Goal: Information Seeking & Learning: Learn about a topic

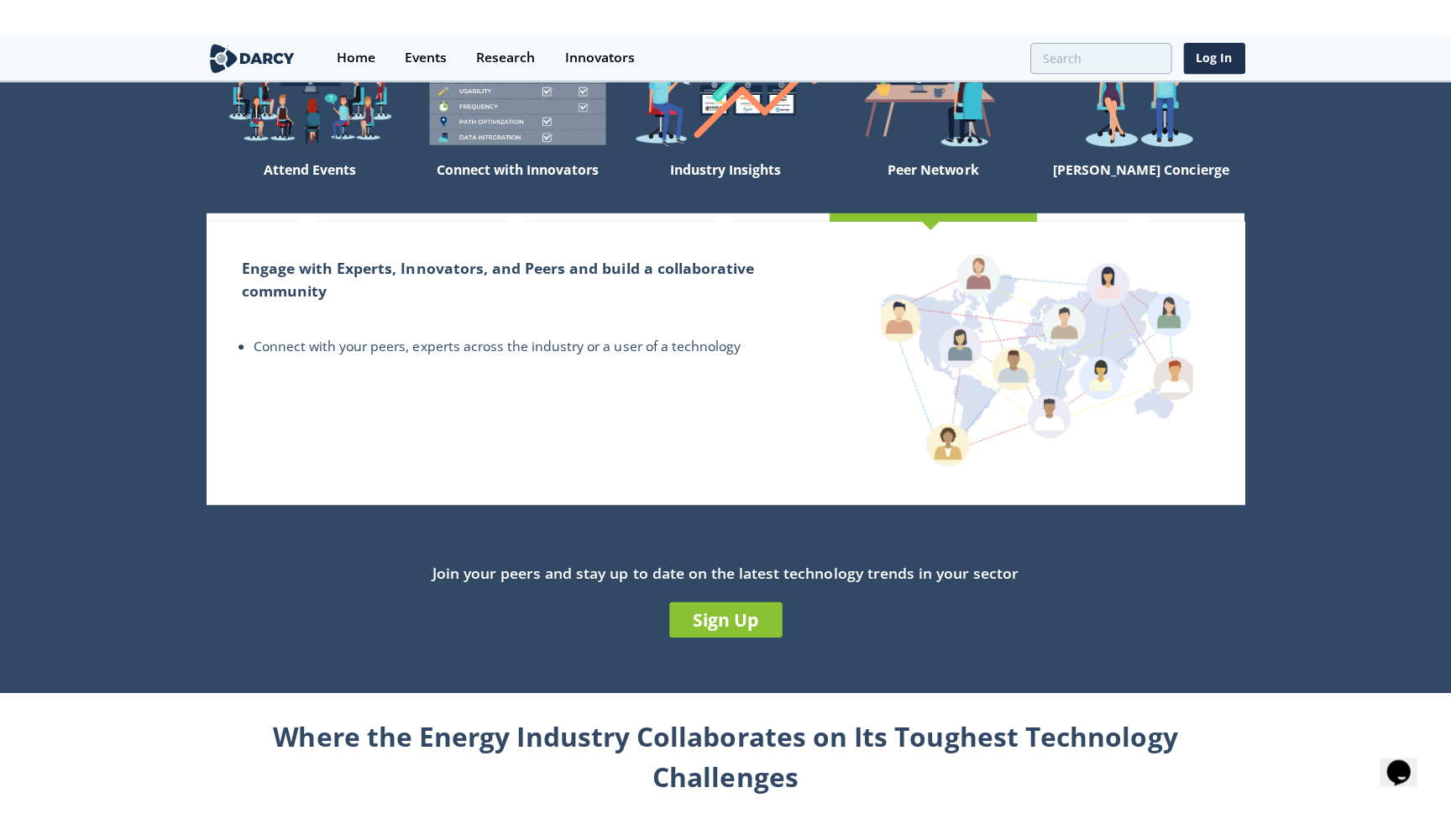
scroll to position [173, 0]
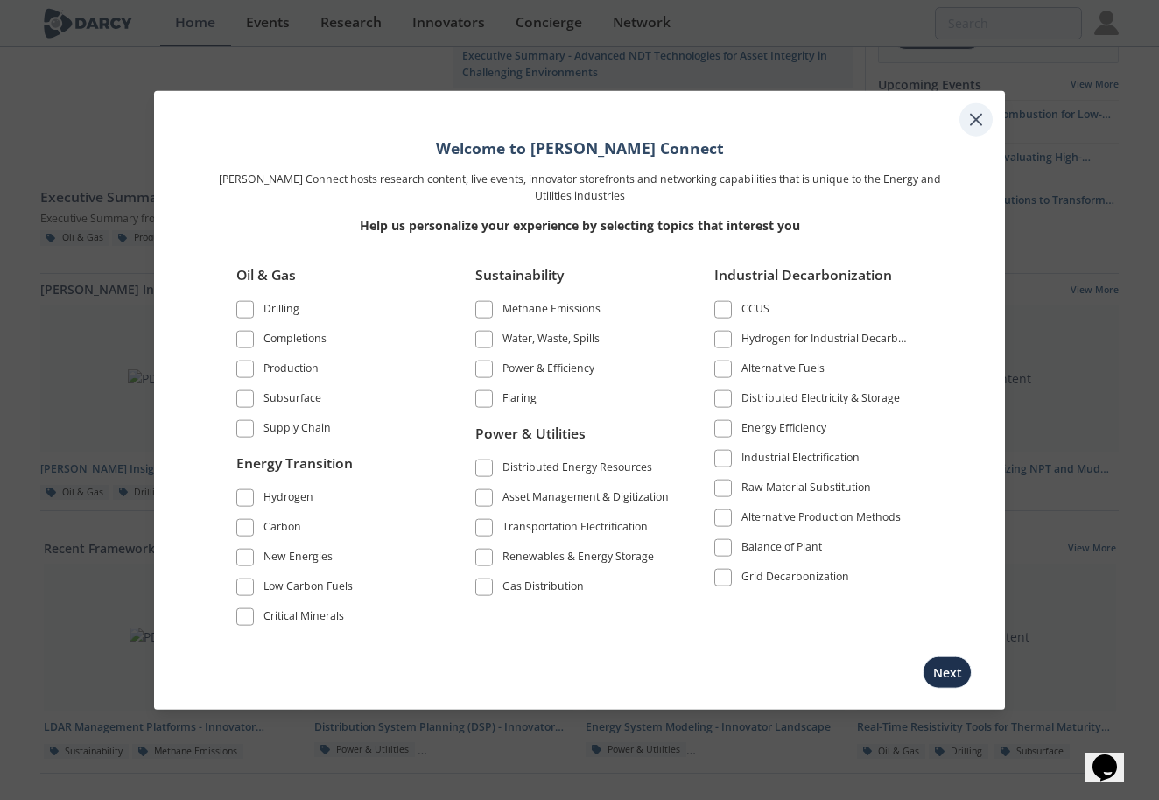
click at [980, 127] on icon at bounding box center [976, 119] width 21 height 21
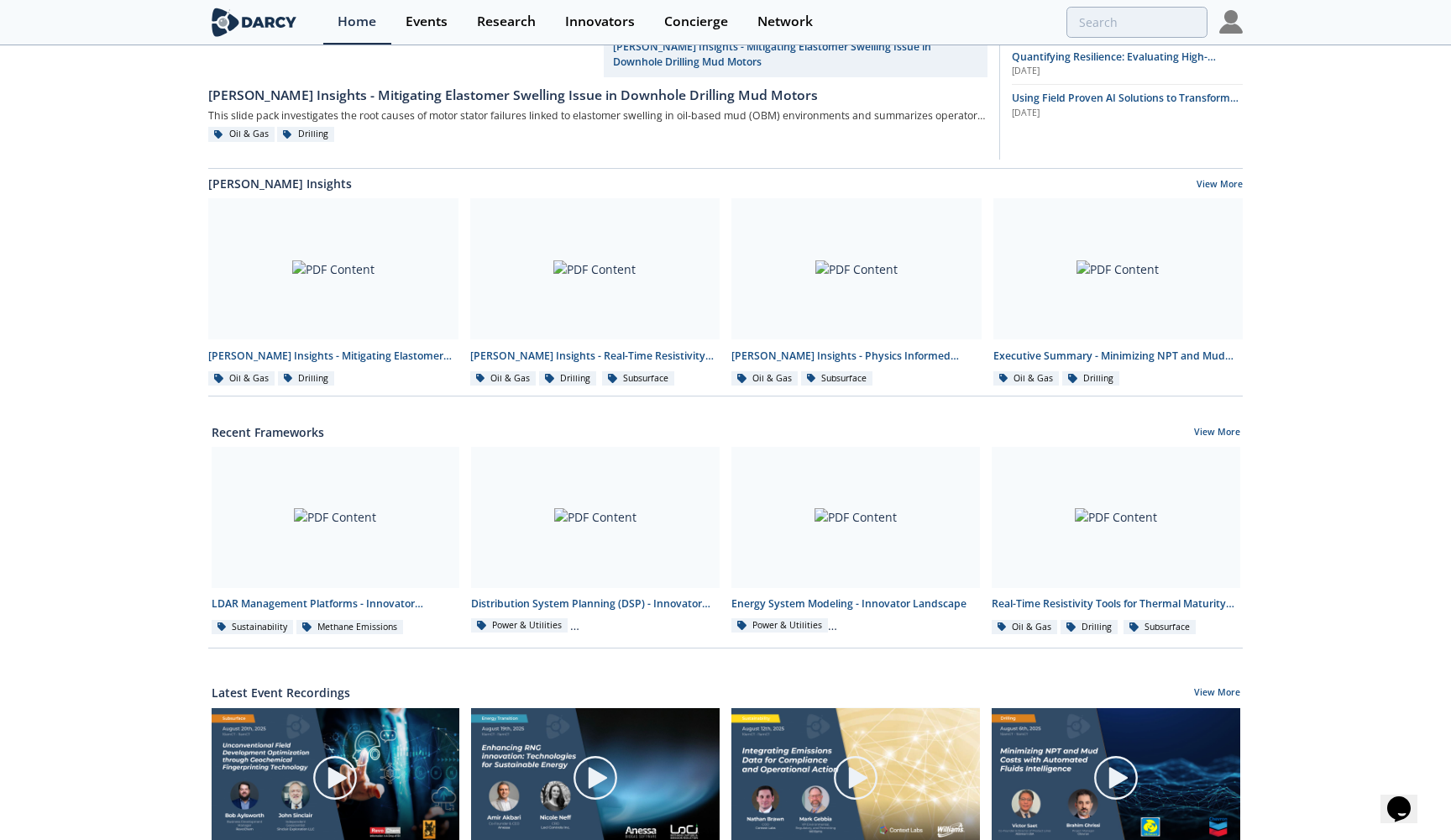
scroll to position [274, 0]
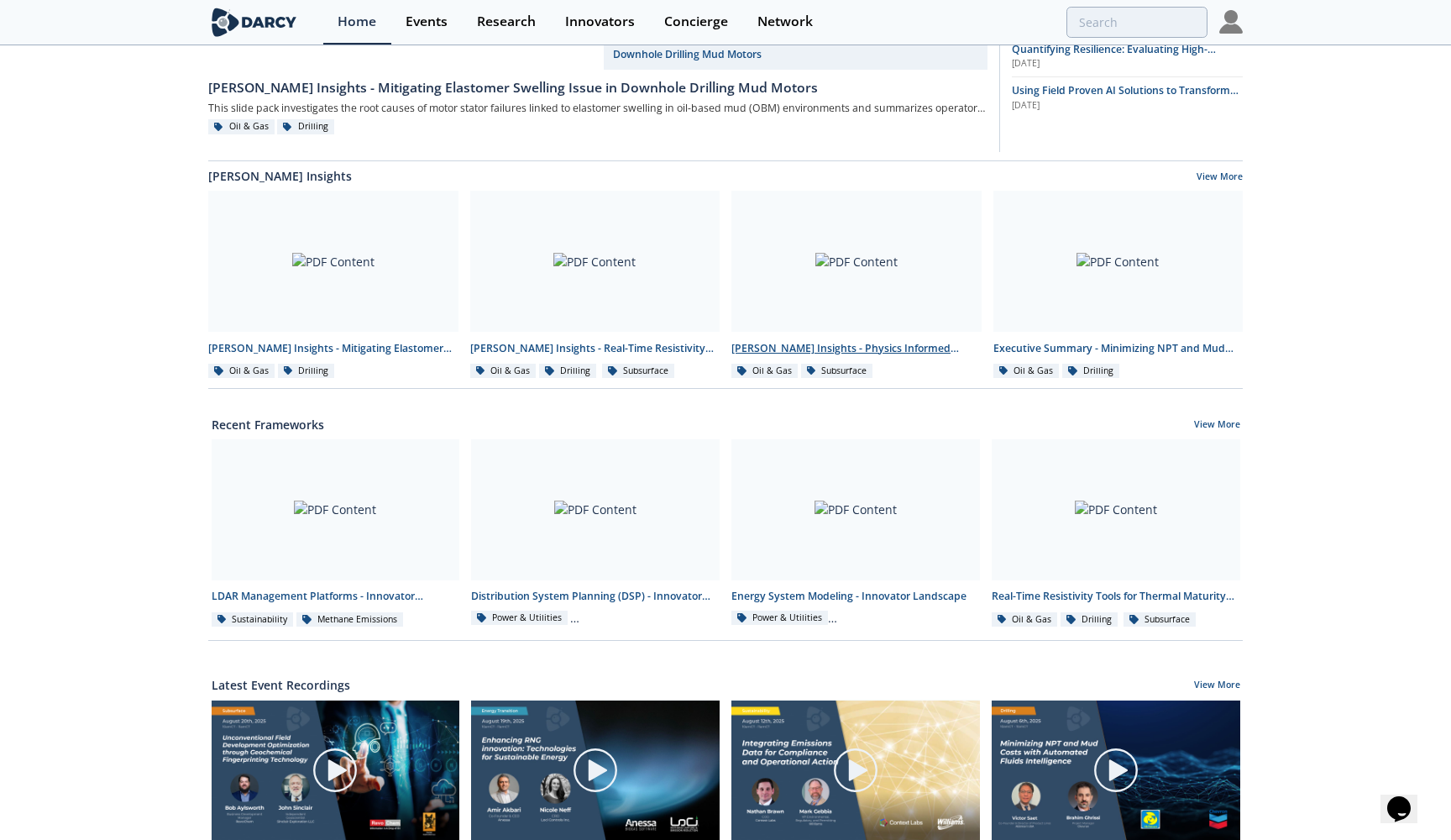
click at [860, 320] on div at bounding box center [856, 261] width 250 height 141
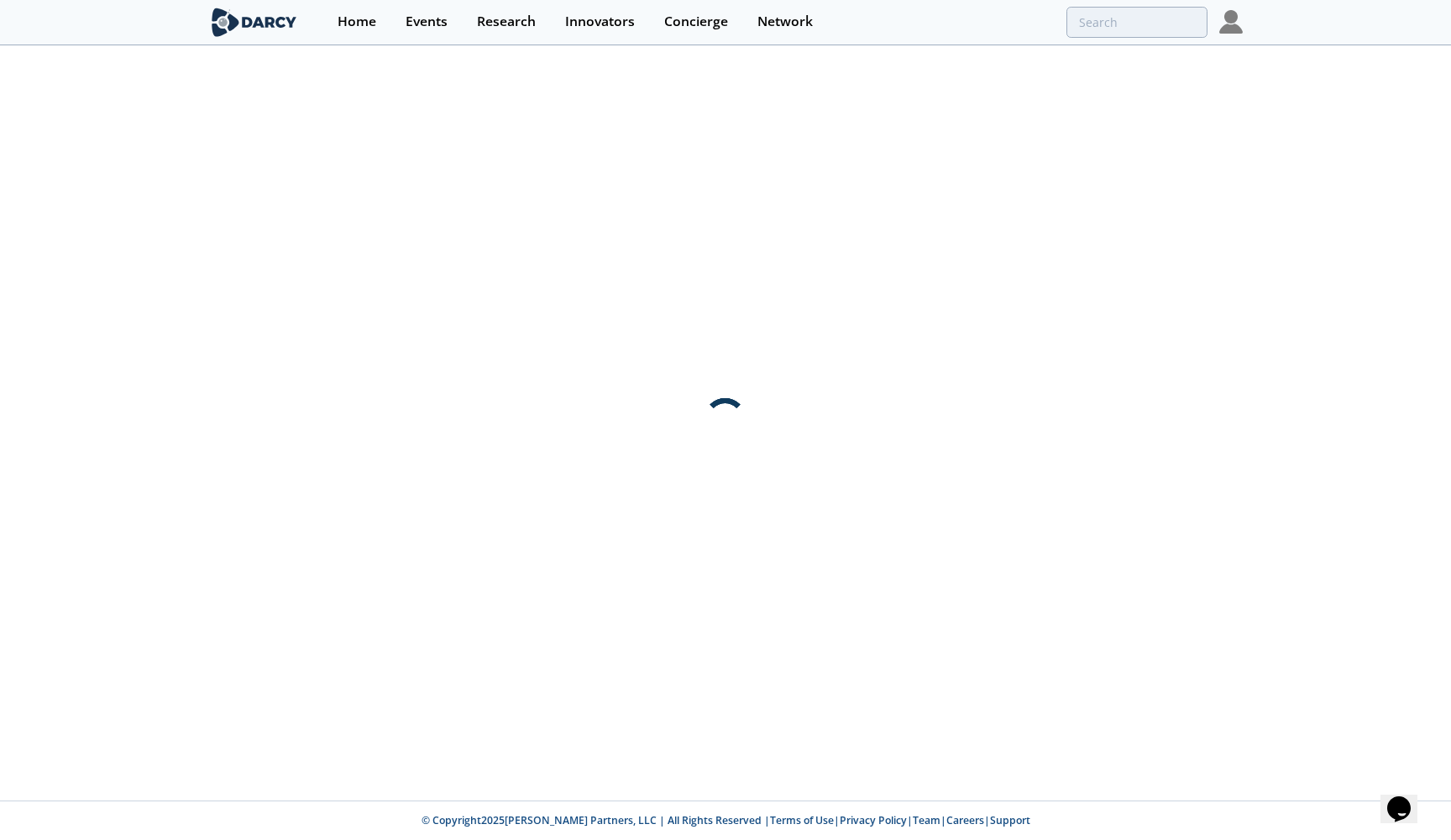
scroll to position [0, 0]
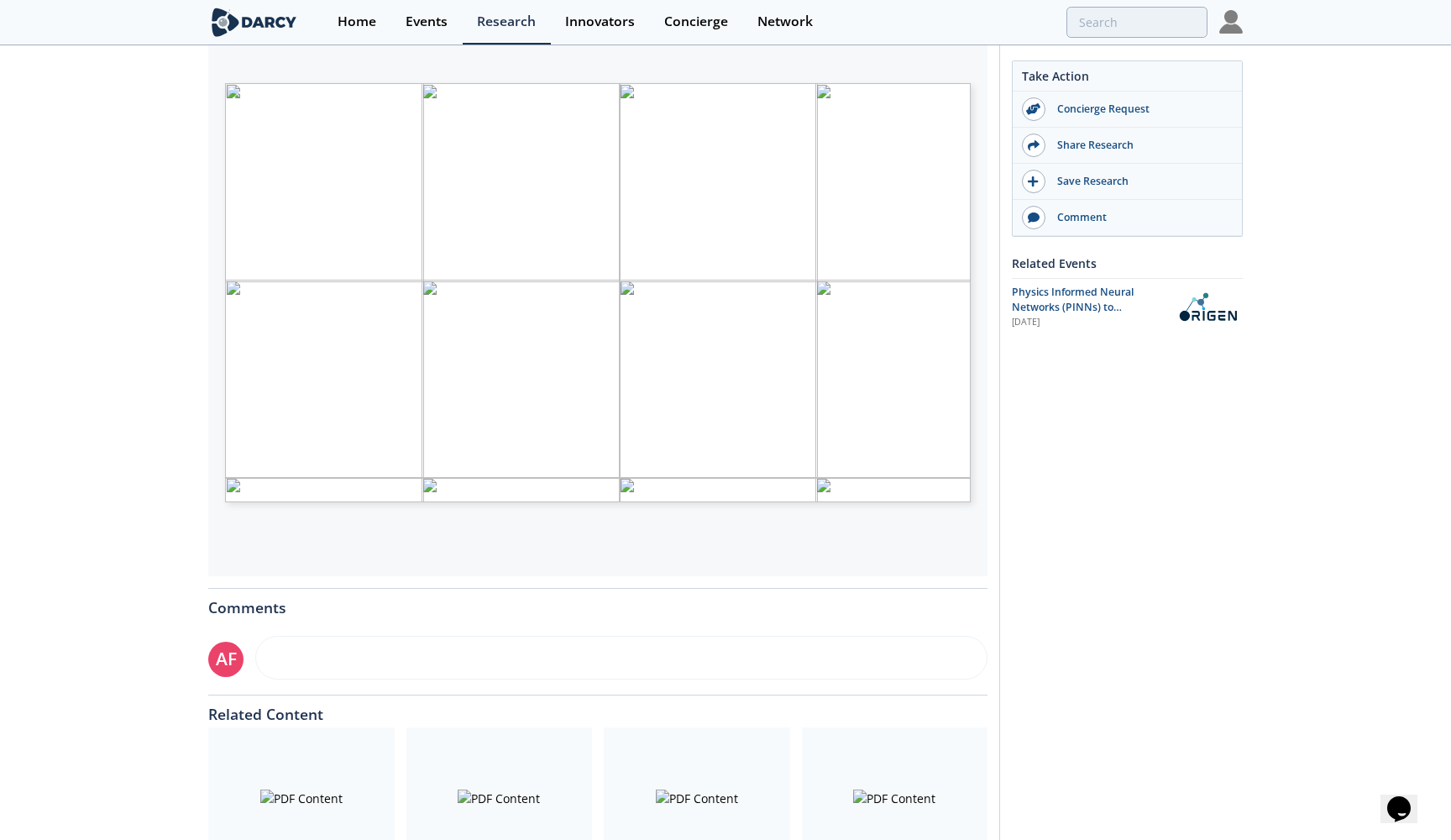
scroll to position [295, 0]
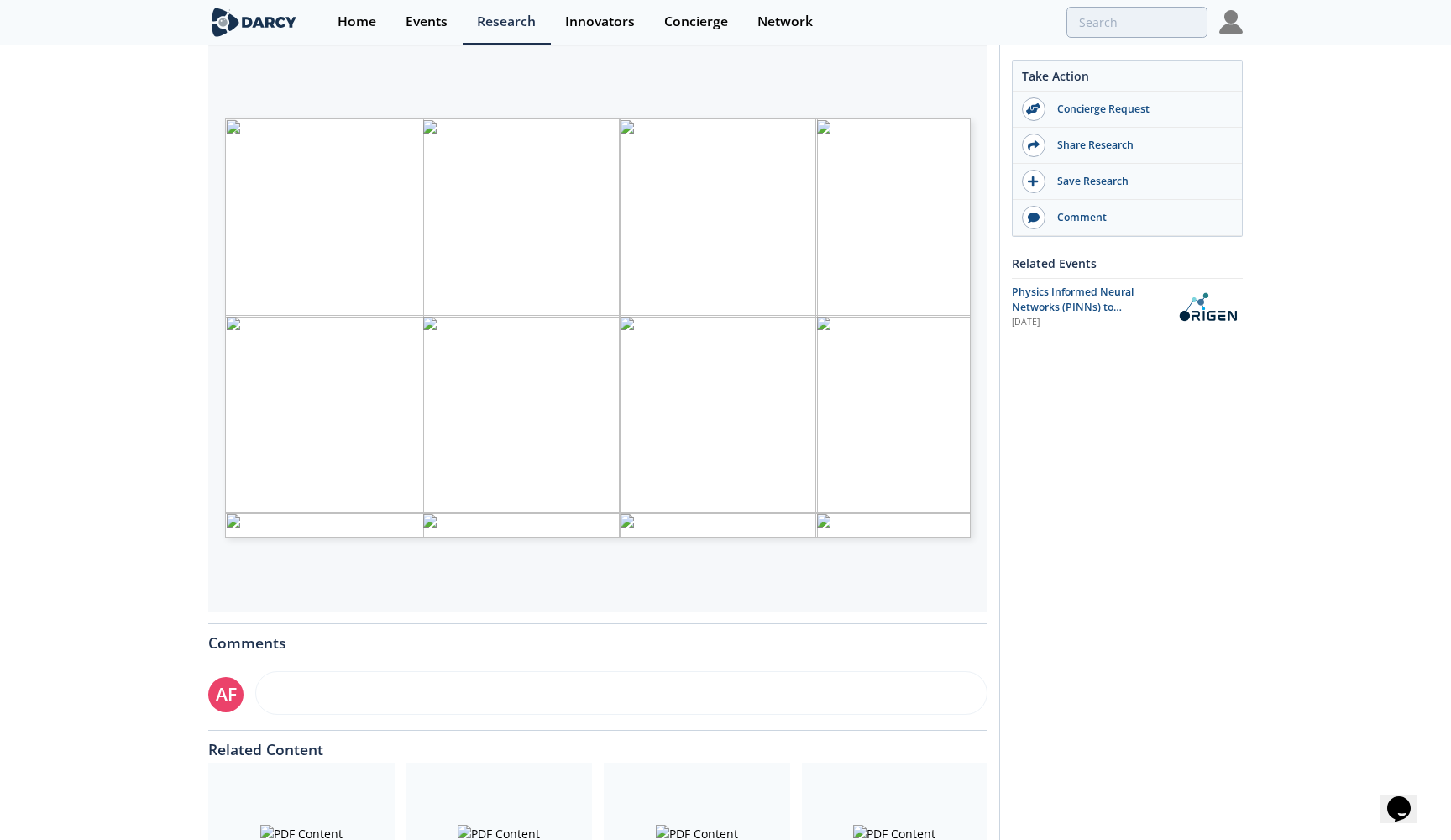
click at [116, 438] on div "[PERSON_NAME] Insights - Physics Informed Neural Networks to Accelerate Subsurf…" at bounding box center [725, 369] width 1451 height 1235
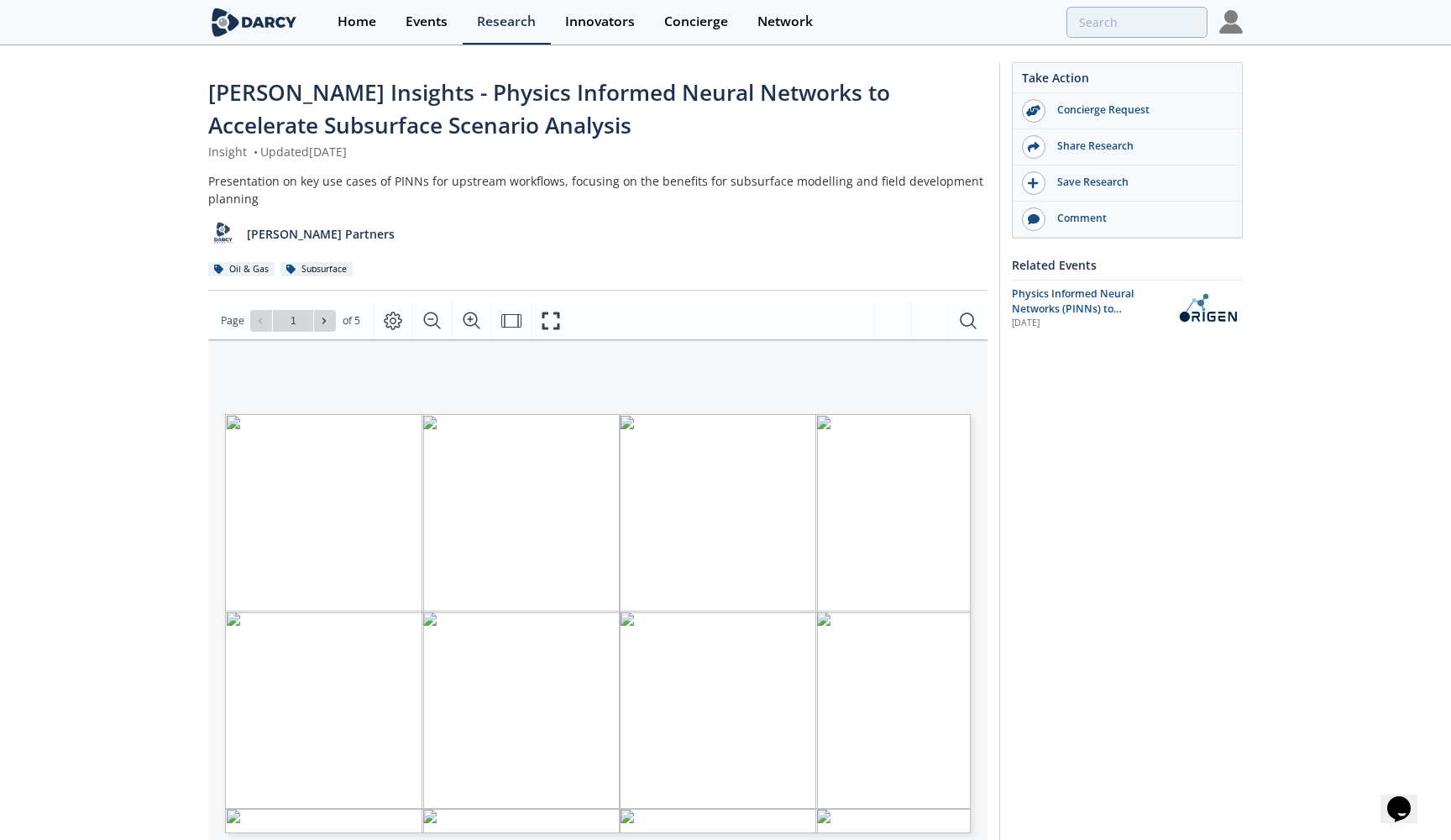
scroll to position [0, 0]
click at [323, 316] on icon at bounding box center [324, 320] width 11 height 11
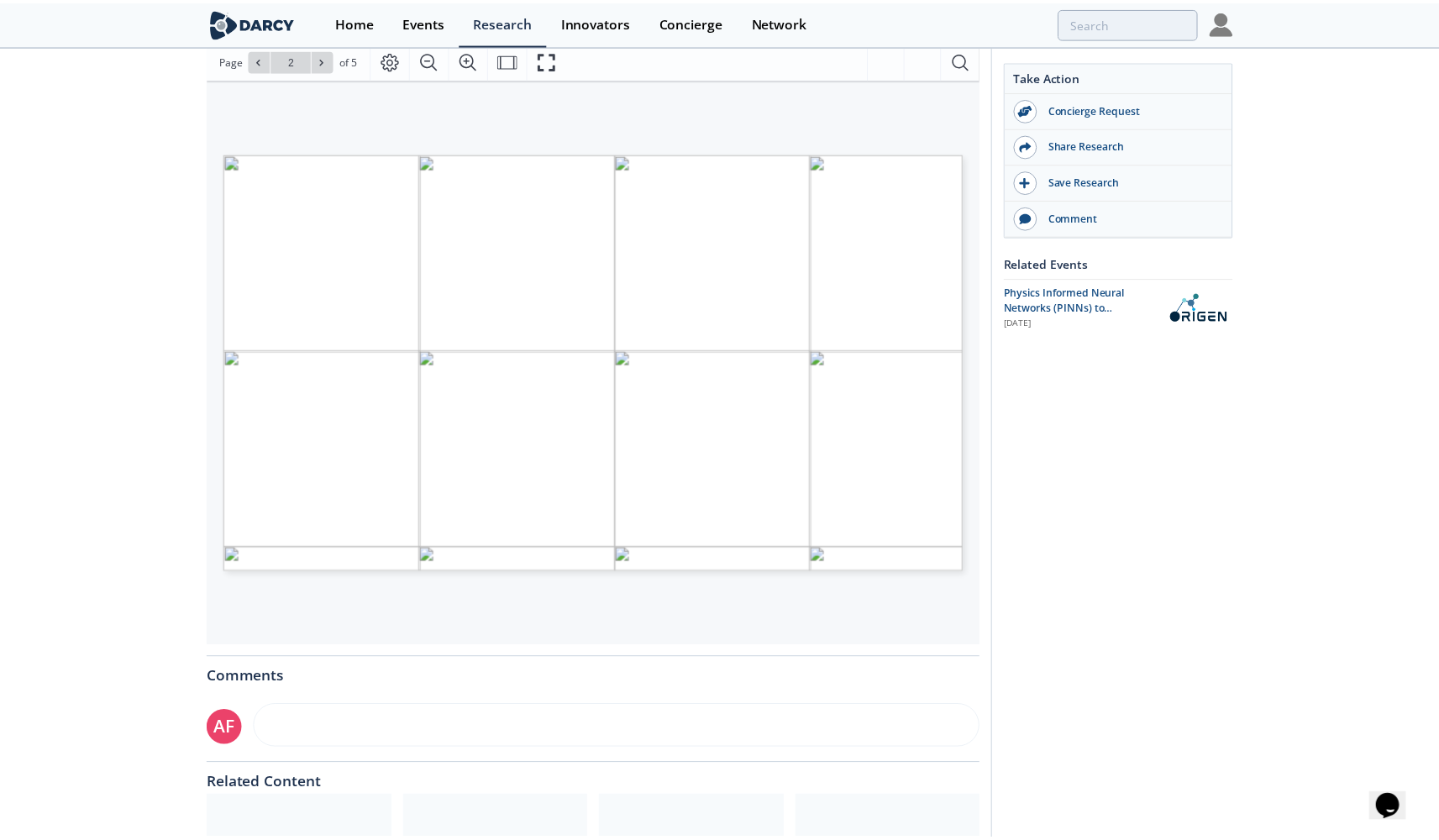
scroll to position [264, 0]
type input "3"
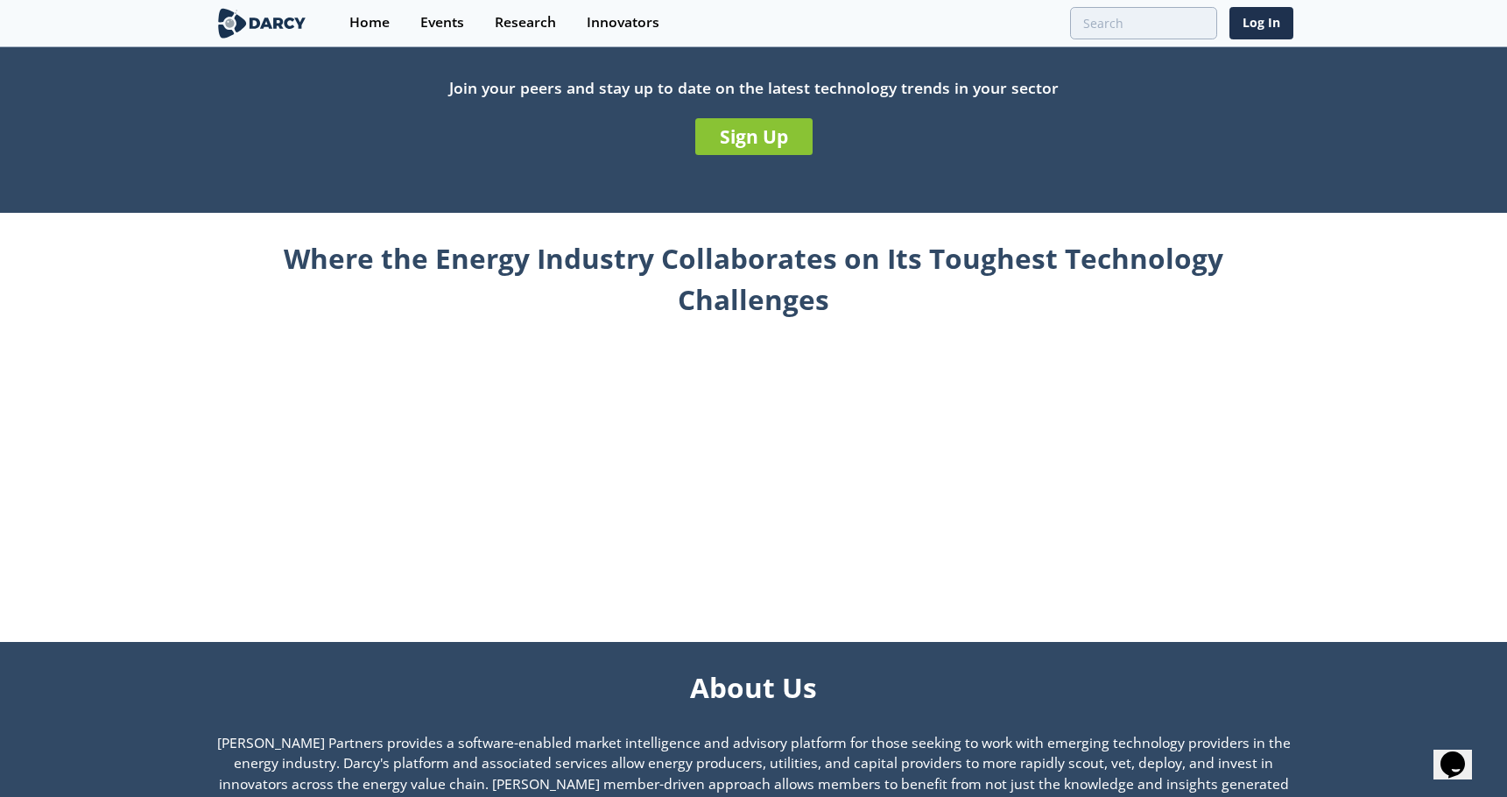
scroll to position [651, 0]
click at [773, 139] on link "Sign Up" at bounding box center [753, 136] width 117 height 37
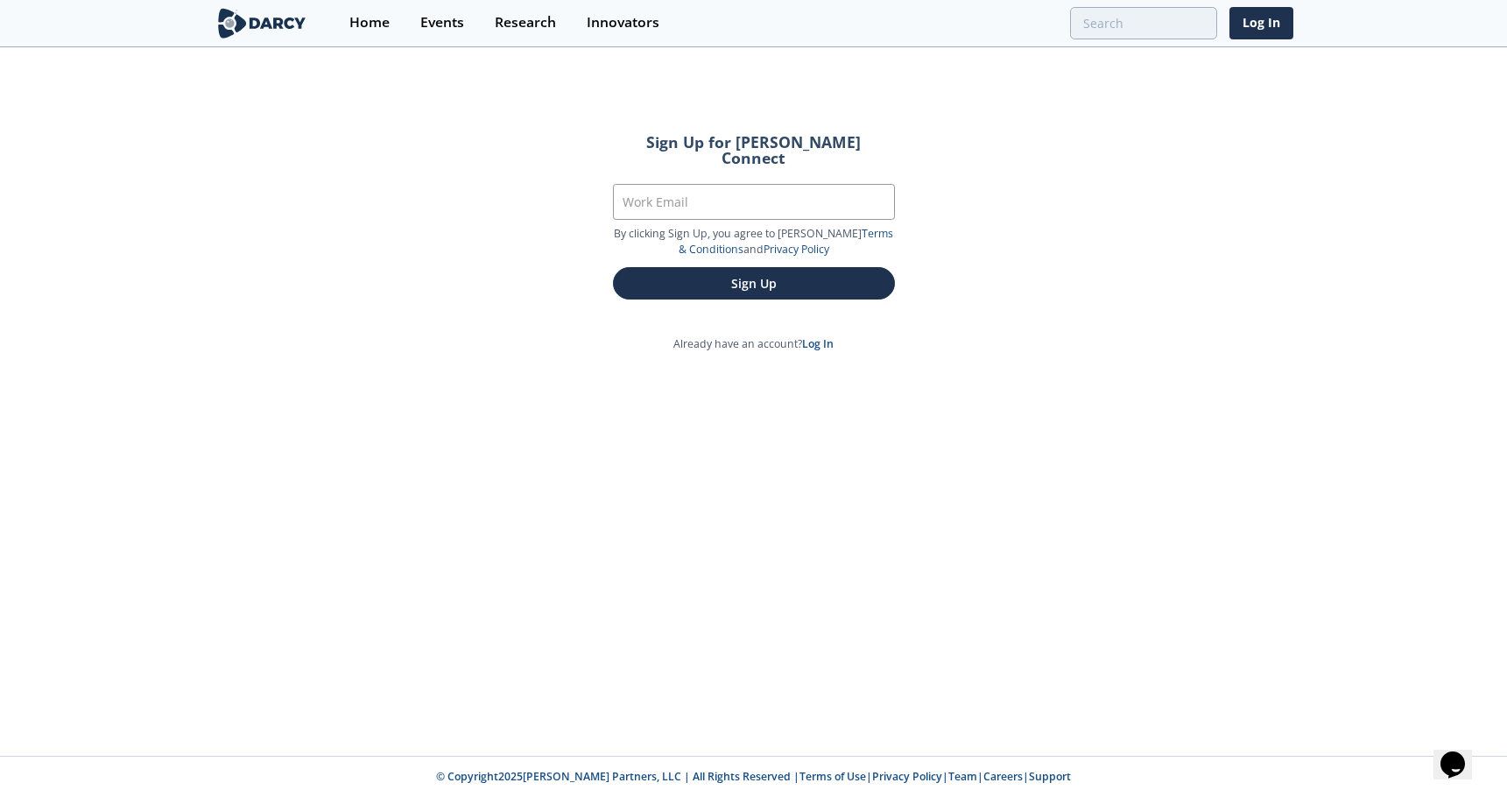
click at [697, 226] on p "By clicking Sign Up, you agree to Darcy’s Terms & Conditions and Privacy Policy" at bounding box center [754, 242] width 282 height 32
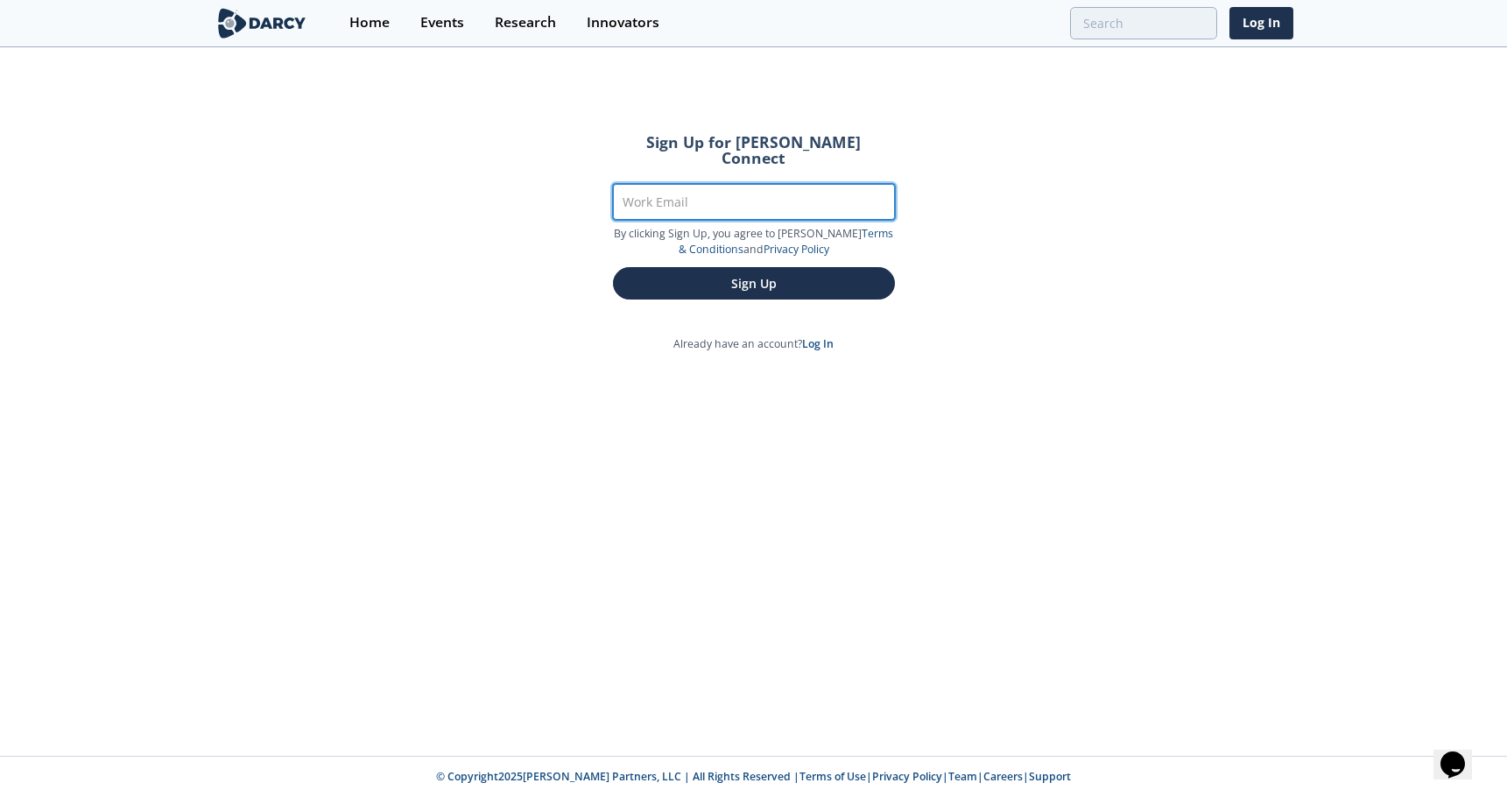
click at [701, 198] on input "Work Email" at bounding box center [754, 202] width 282 height 36
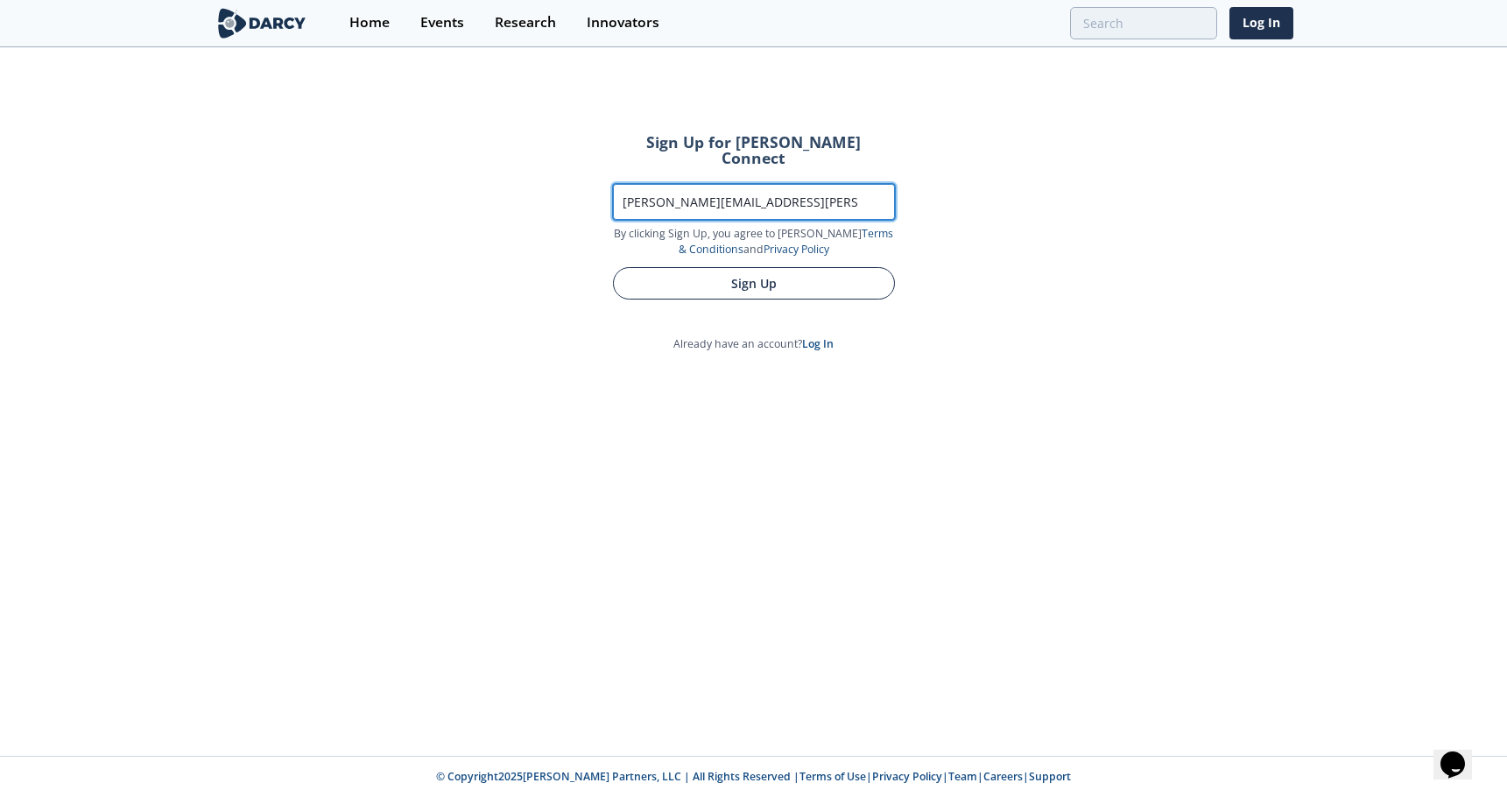
type input "anthony.j.francisco@hess.com"
click at [777, 276] on button "Sign Up" at bounding box center [754, 283] width 282 height 32
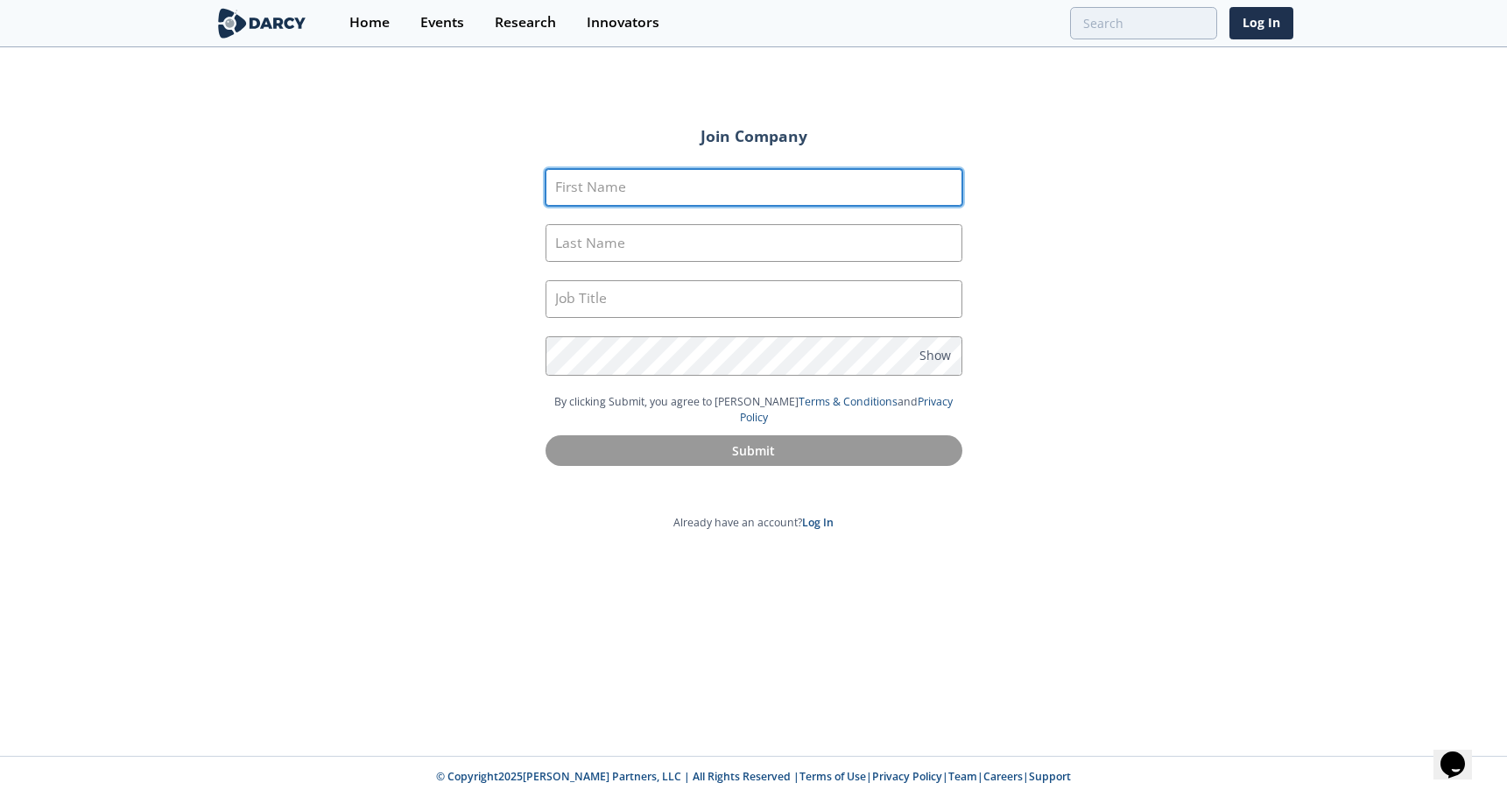
click at [728, 175] on input "First Name" at bounding box center [753, 188] width 417 height 38
type input "Anthony"
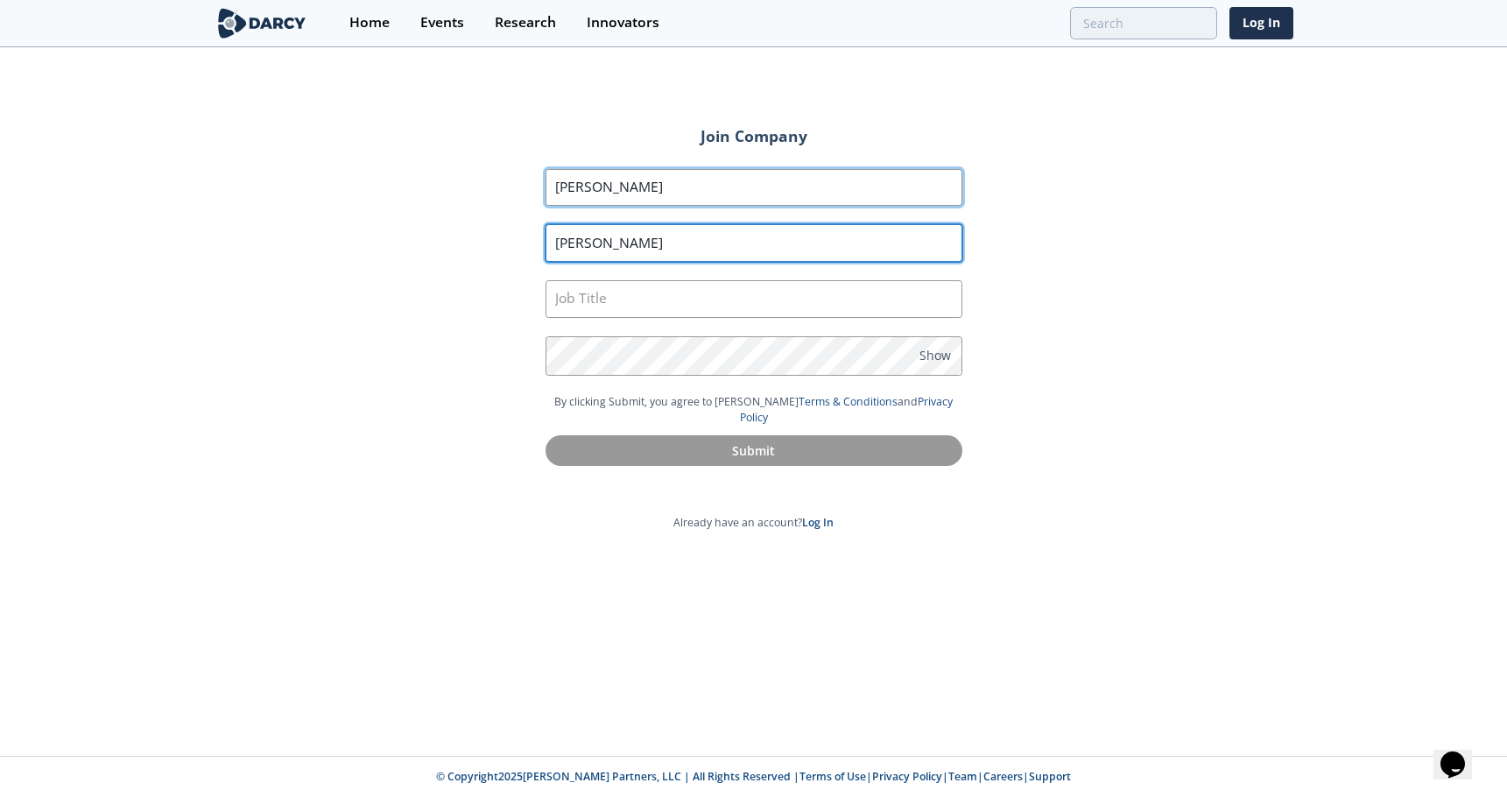
type input "Francisco"
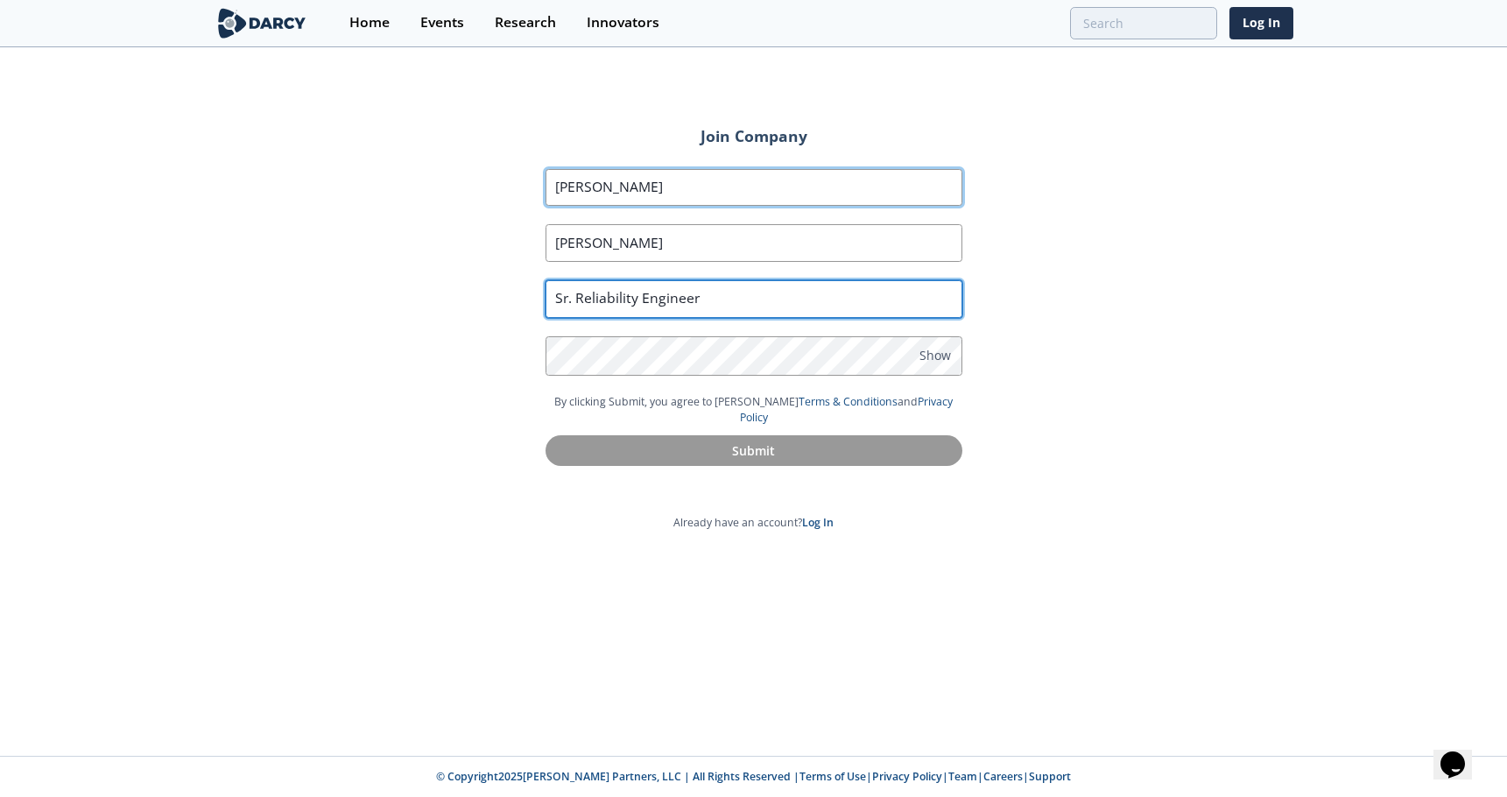
type input "Sr. Reliability Engineer"
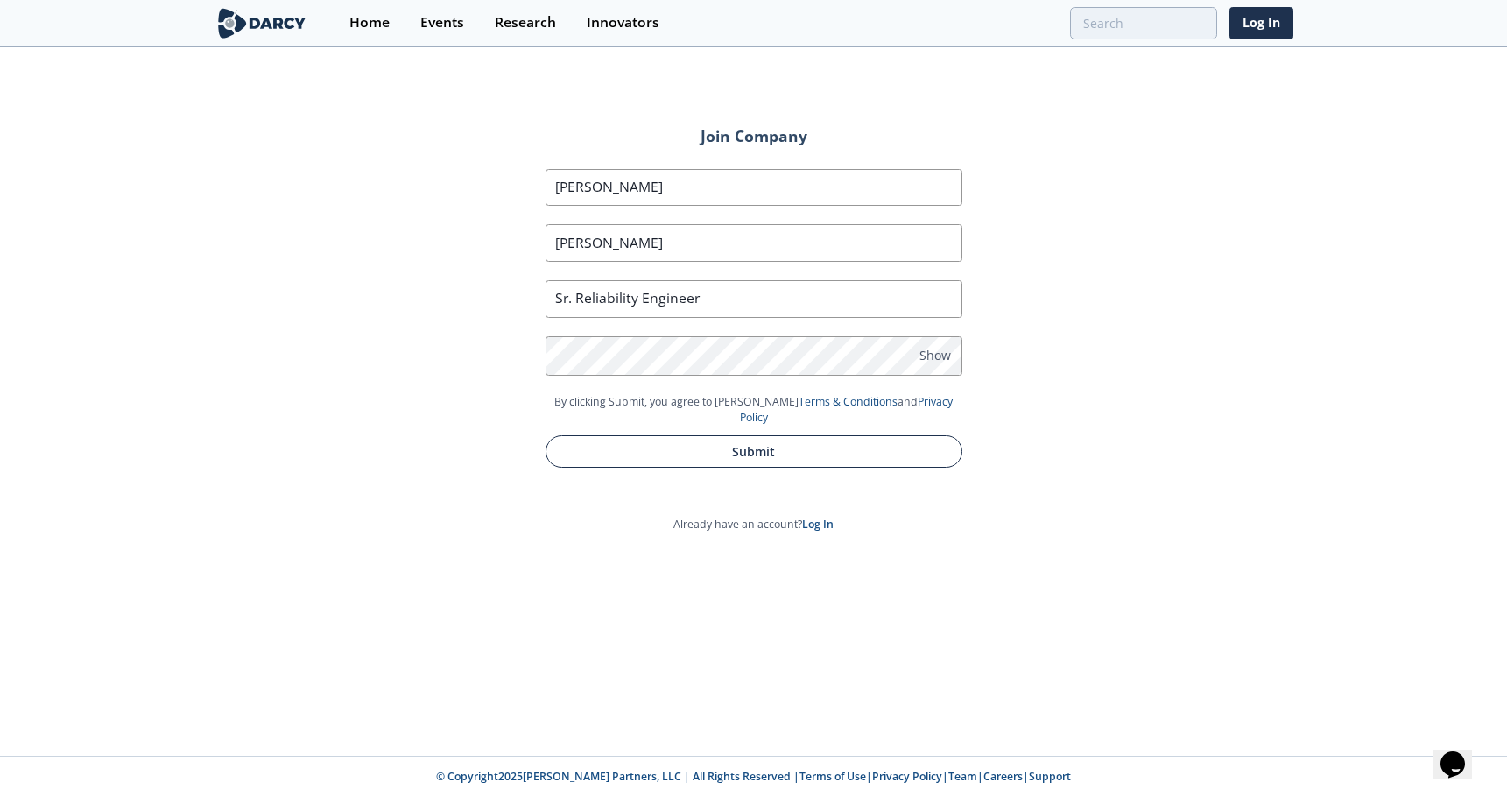
click at [814, 447] on button "Submit" at bounding box center [753, 451] width 417 height 32
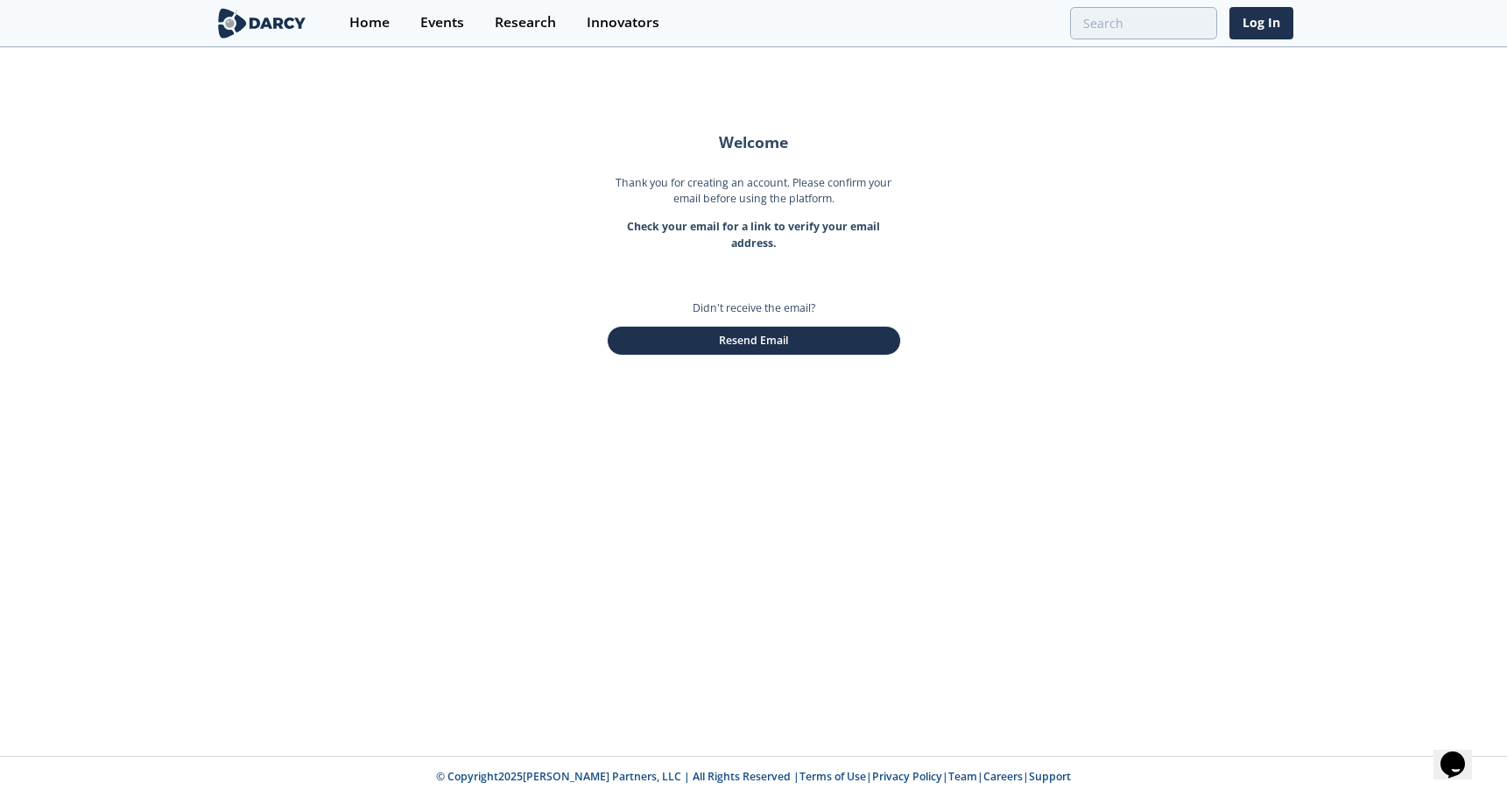
click at [1296, 10] on section "Home Events Research Innovators Log In" at bounding box center [753, 23] width 1507 height 47
click at [1260, 29] on link "Log In" at bounding box center [1261, 23] width 64 height 32
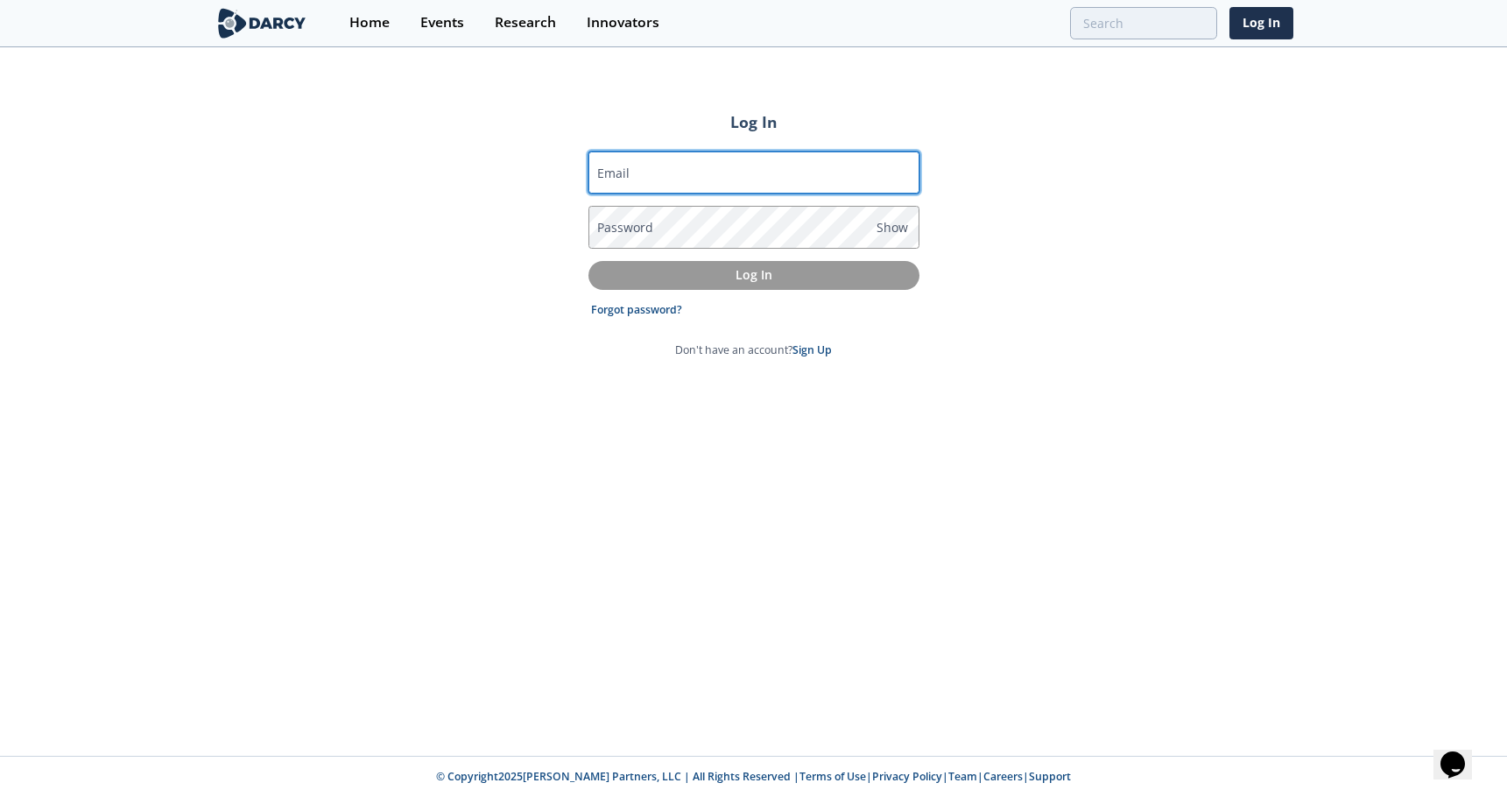
click at [588, 174] on protonpass-control-6639 at bounding box center [588, 172] width 0 height 17
type input "anthony.j.francisco@hess.com"
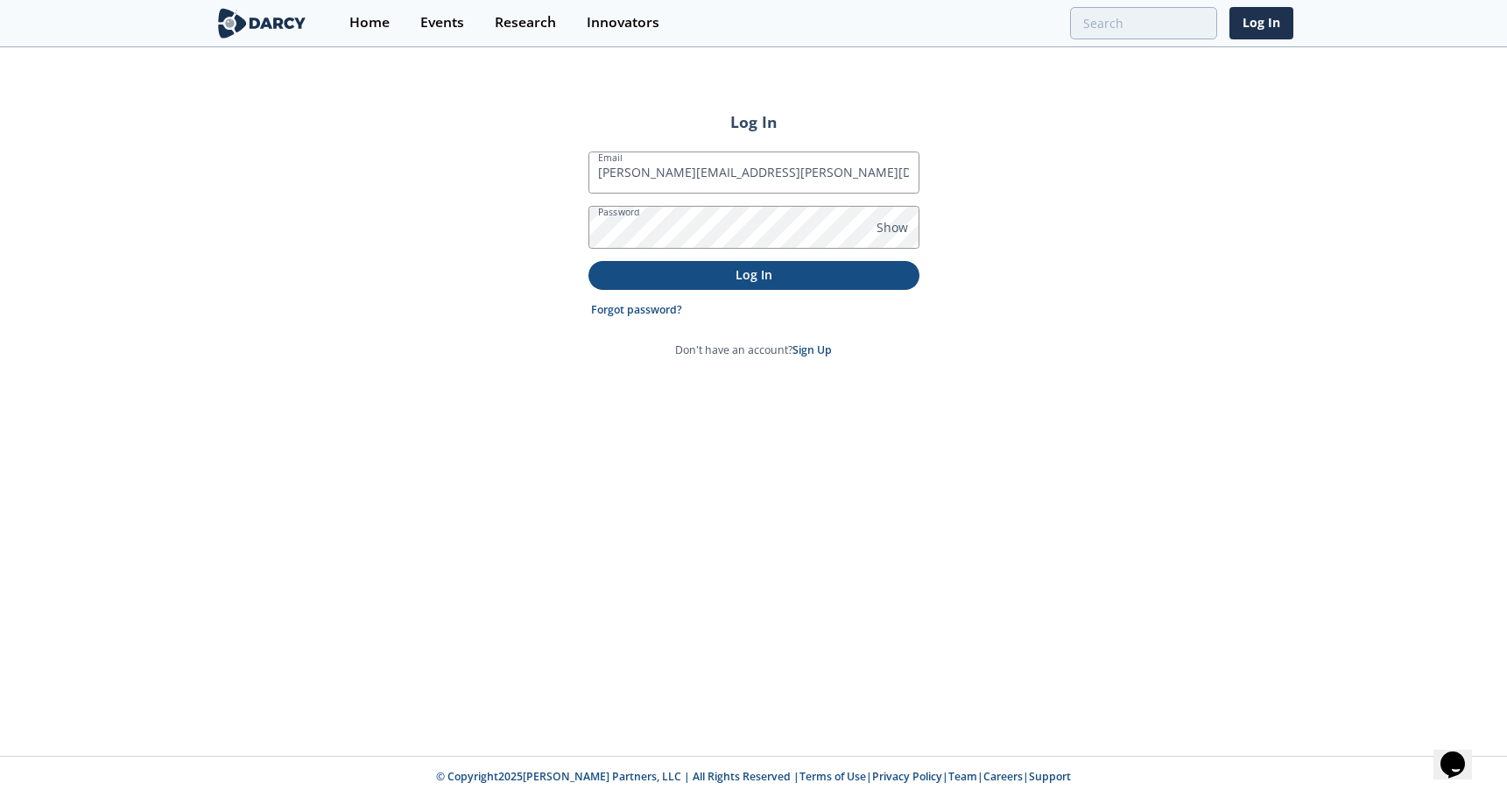
click at [781, 284] on p "Log In" at bounding box center [754, 274] width 306 height 18
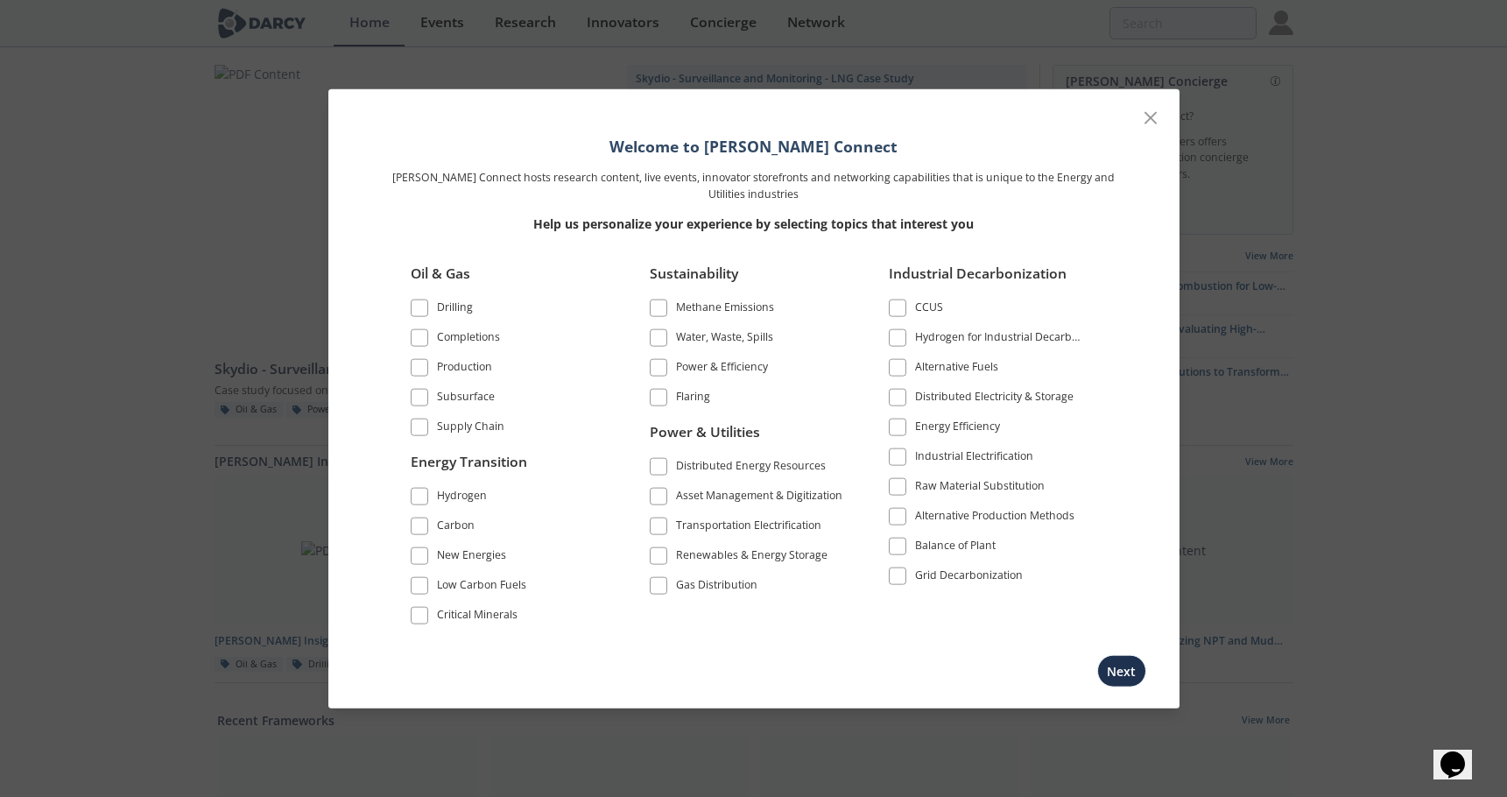
scroll to position [7, 0]
click at [422, 347] on label "Completions" at bounding box center [509, 338] width 196 height 24
click at [419, 334] on span at bounding box center [419, 338] width 12 height 12
click at [422, 371] on span at bounding box center [419, 368] width 12 height 12
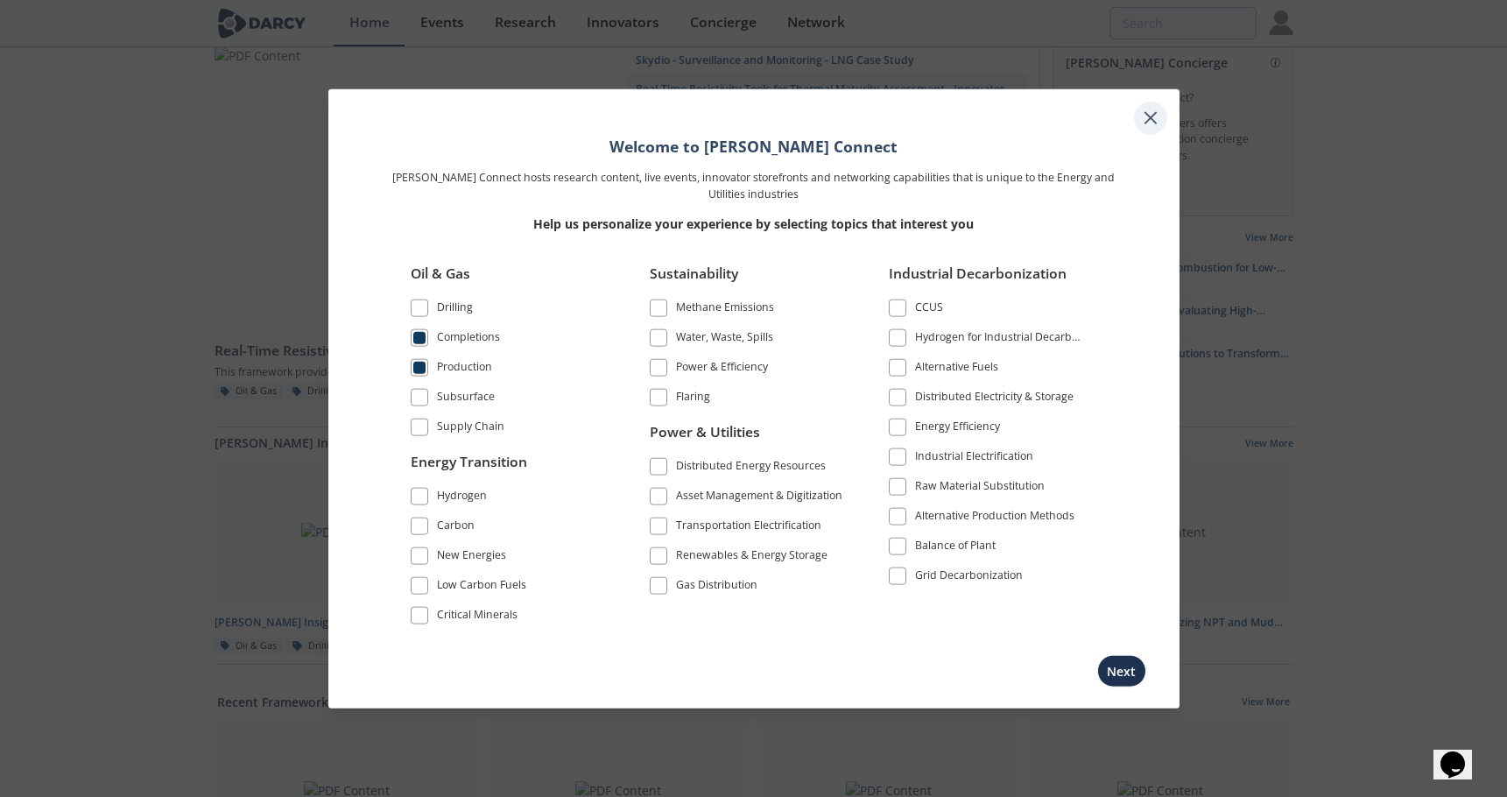
click at [1145, 117] on icon at bounding box center [1150, 118] width 21 height 21
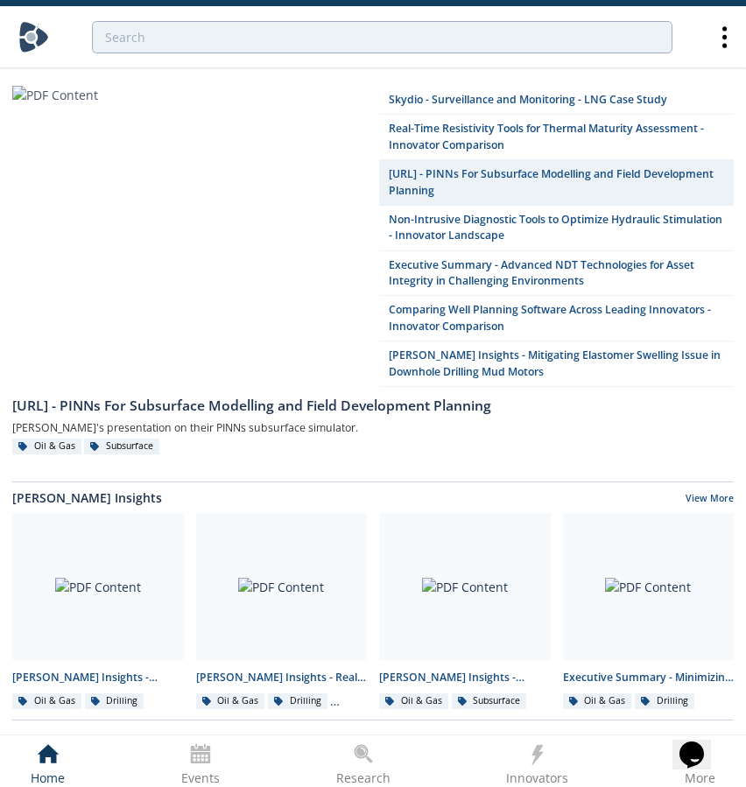
scroll to position [0, 0]
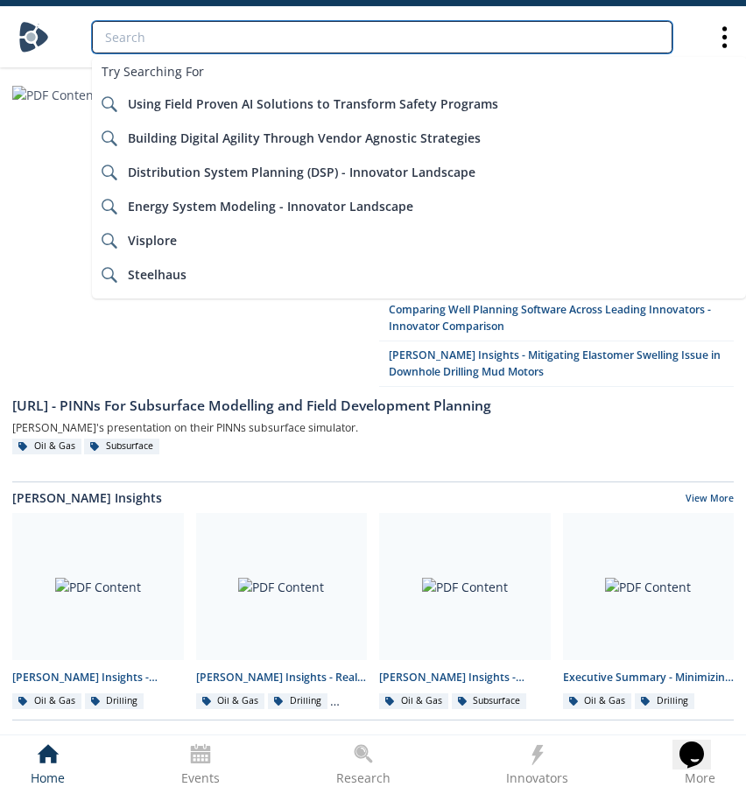
click at [321, 44] on input "search" at bounding box center [382, 37] width 581 height 32
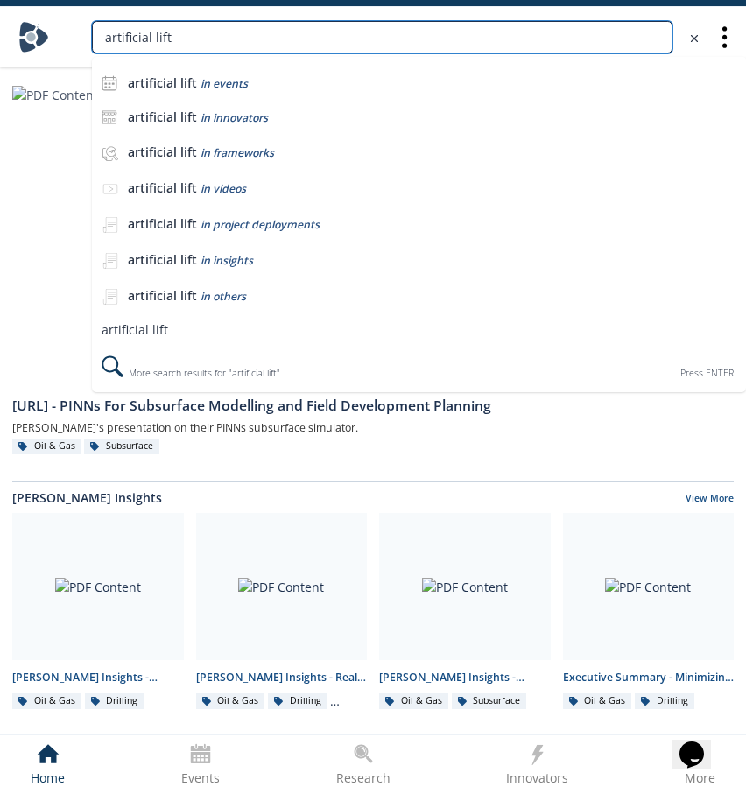
type input "artificial lift"
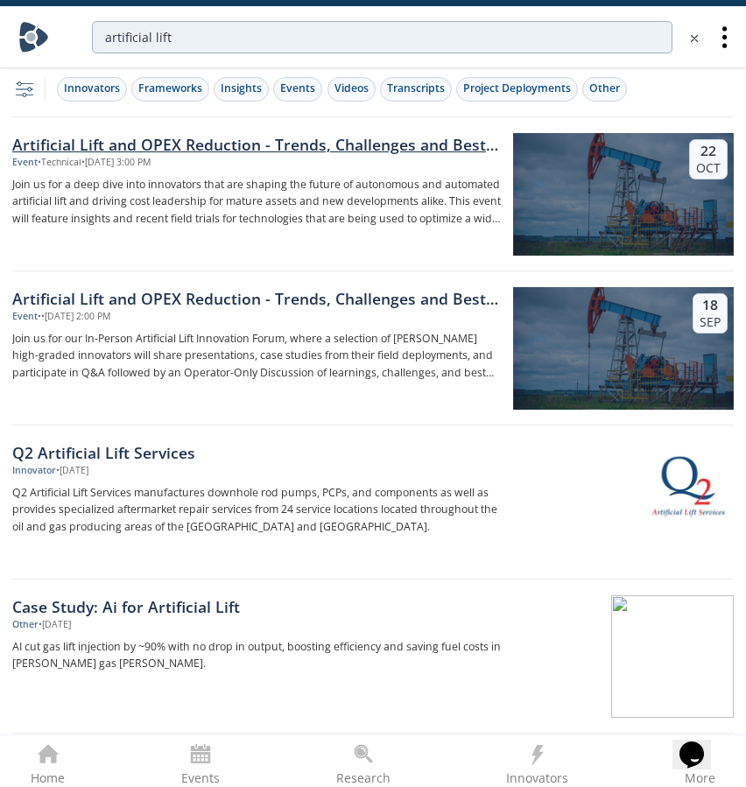
click at [275, 144] on div "Artificial Lift and OPEX Reduction - Trends, Challenges and Best Practices" at bounding box center [256, 144] width 489 height 23
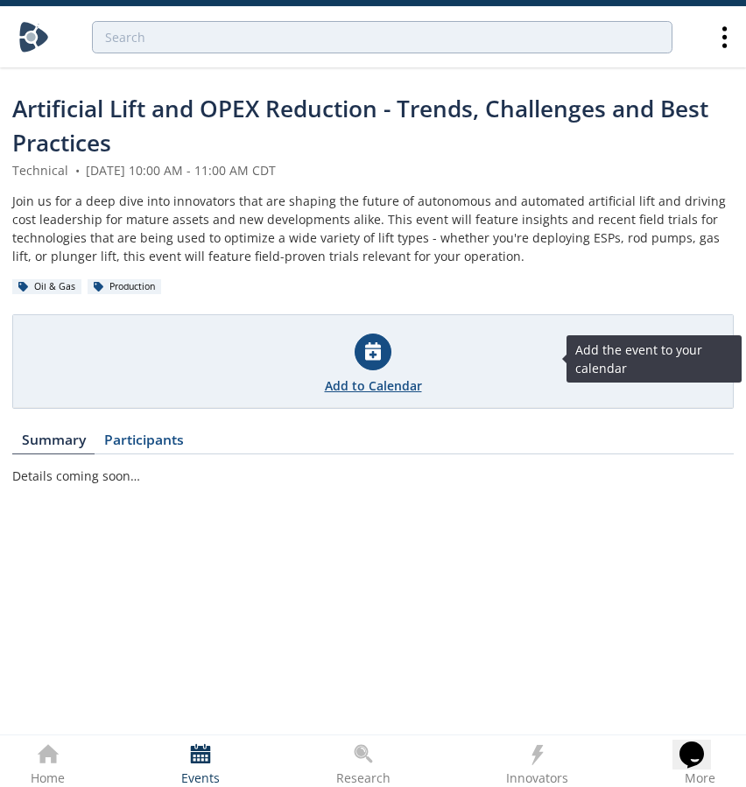
type input "artificial lift"
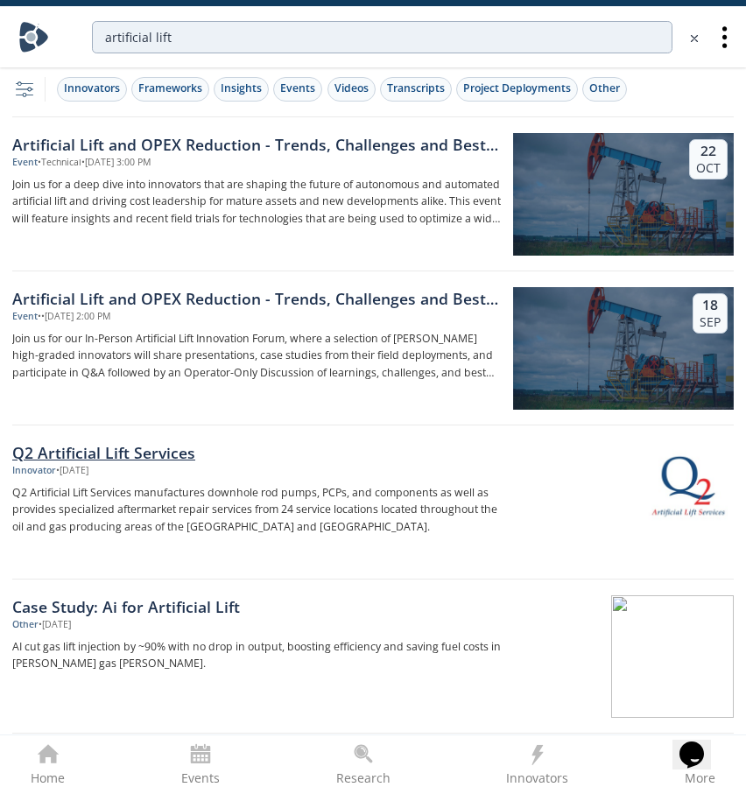
scroll to position [10, 0]
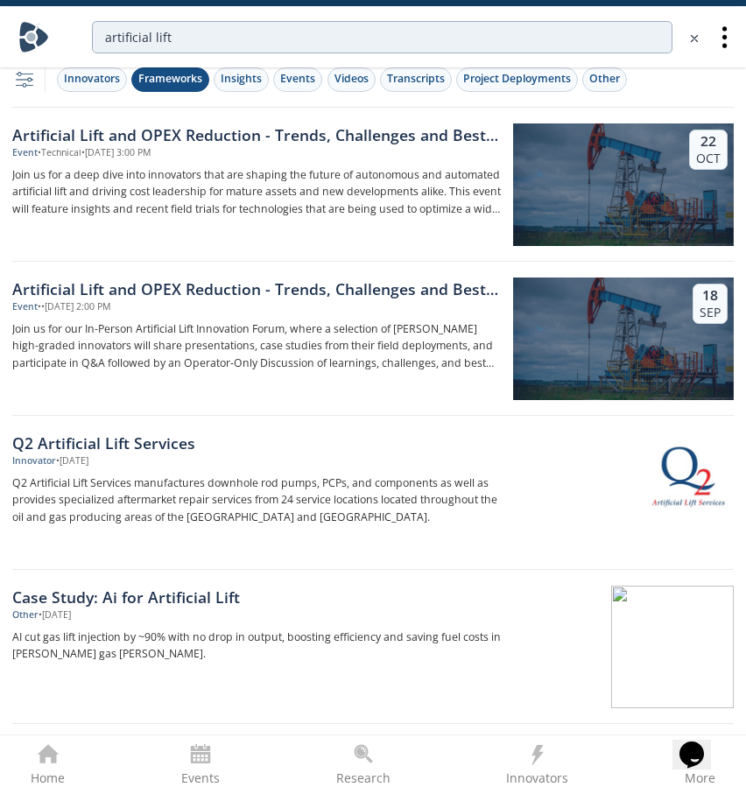
click at [171, 87] on div "Frameworks" at bounding box center [170, 79] width 64 height 16
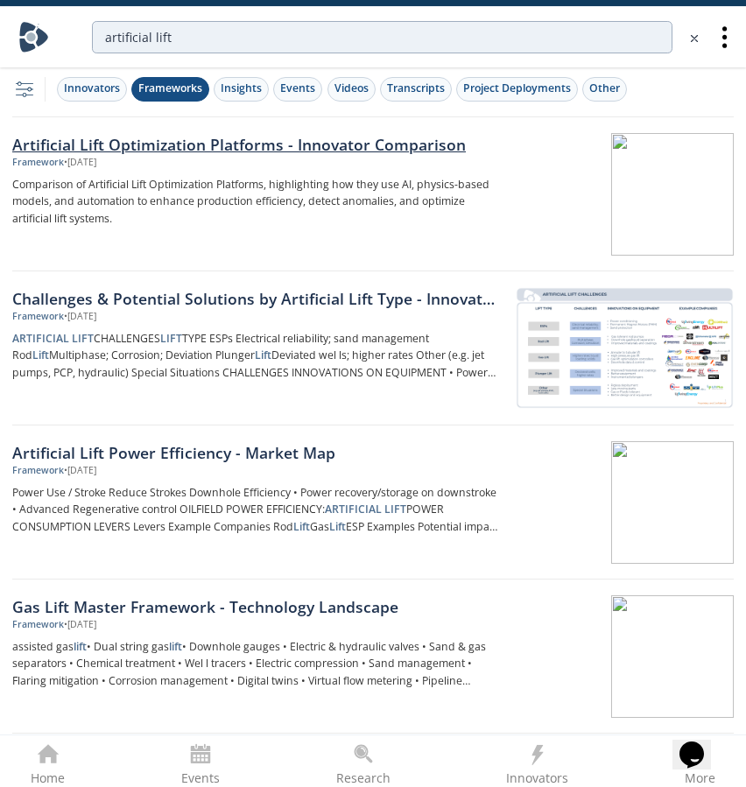
click at [220, 153] on div "Artificial Lift Optimization Platforms​ - Innovator Comparison" at bounding box center [256, 144] width 489 height 23
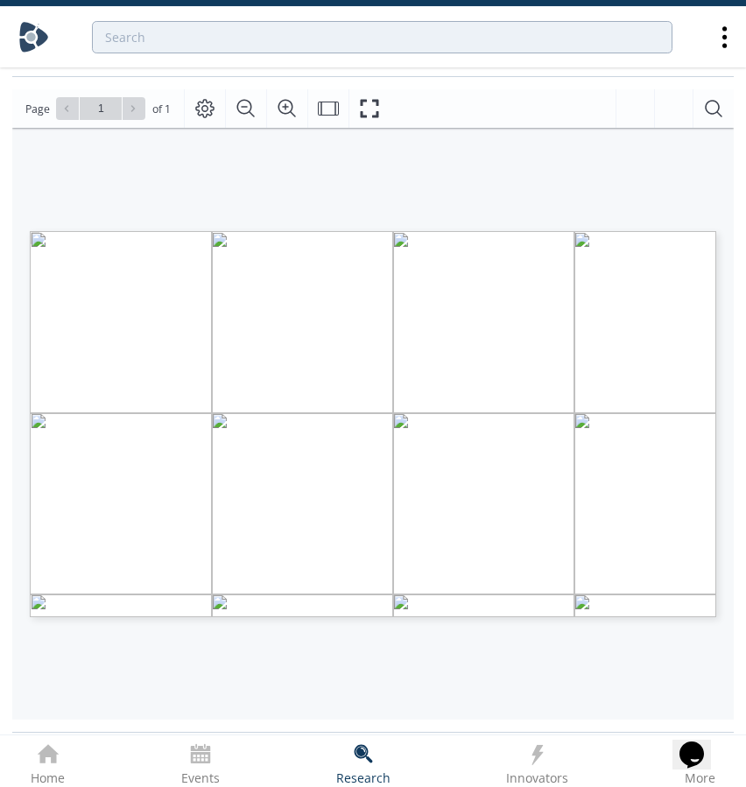
scroll to position [203, 0]
click at [61, 336] on span "Page 1" at bounding box center [343, 648] width 609 height 643
